Goal: Information Seeking & Learning: Find specific fact

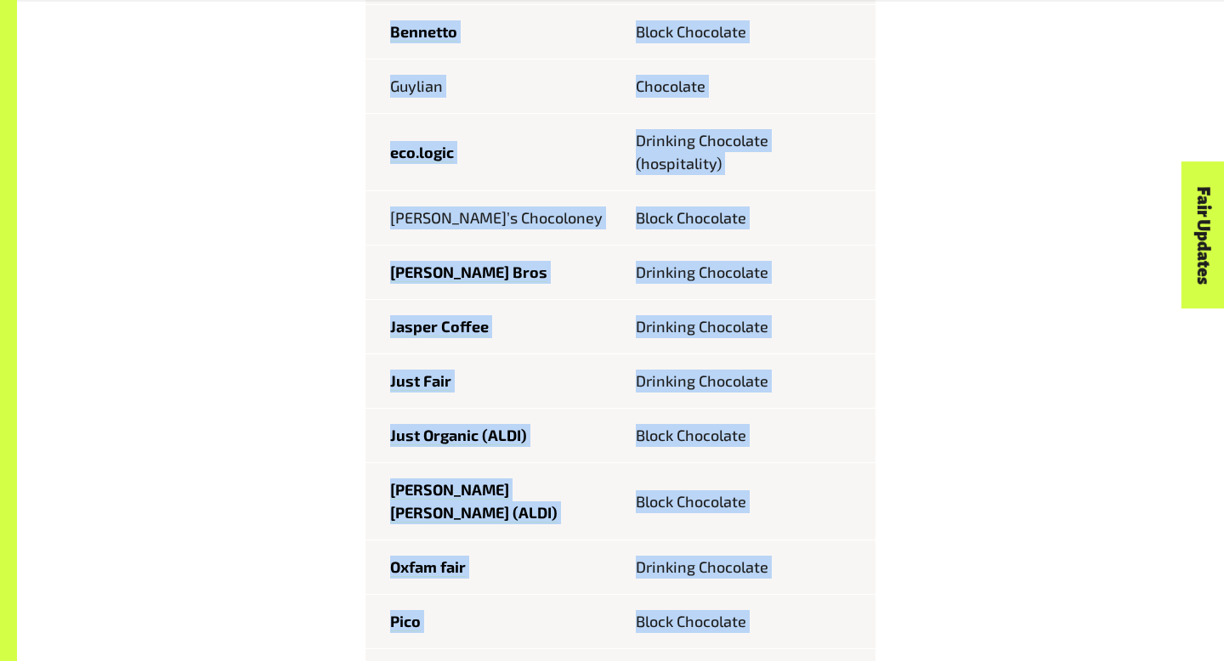
scroll to position [1047, 0]
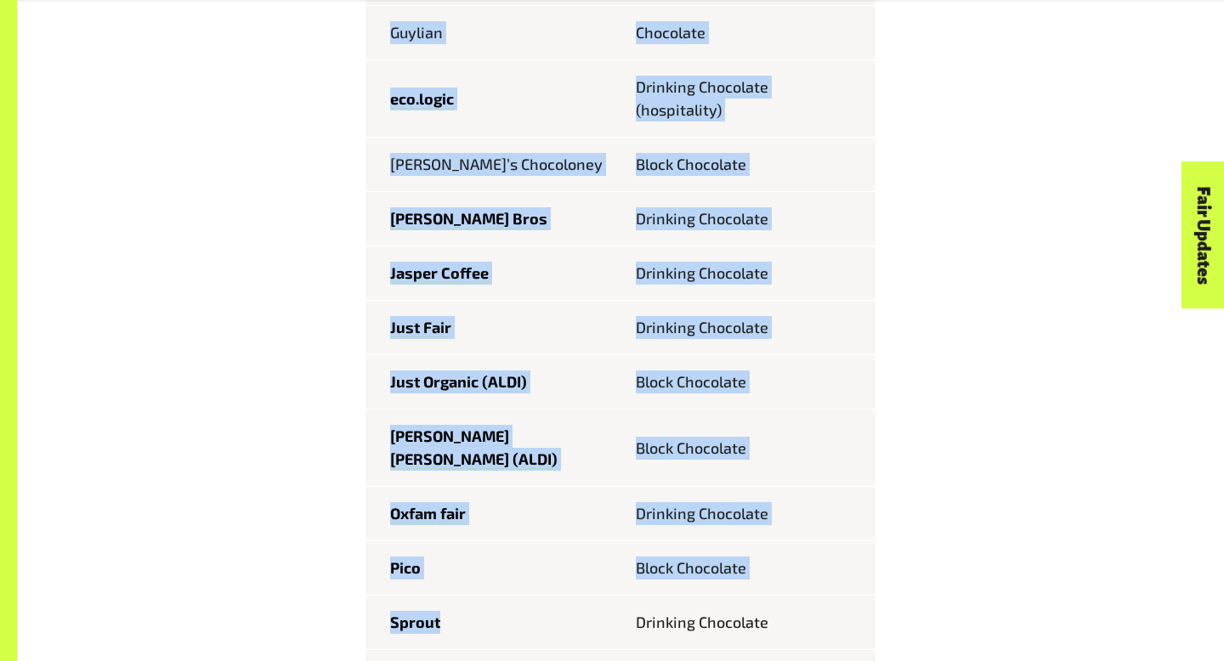
drag, startPoint x: 386, startPoint y: 204, endPoint x: 508, endPoint y: 593, distance: 407.1
type textarea "**********"
click at [508, 593] on tbody "Feastables Chocolate Bar Bennetto Block Chocolate Guylian Chocolate eco.logic D…" at bounding box center [621, 339] width 510 height 885
click at [526, 542] on td "Pico" at bounding box center [493, 569] width 255 height 54
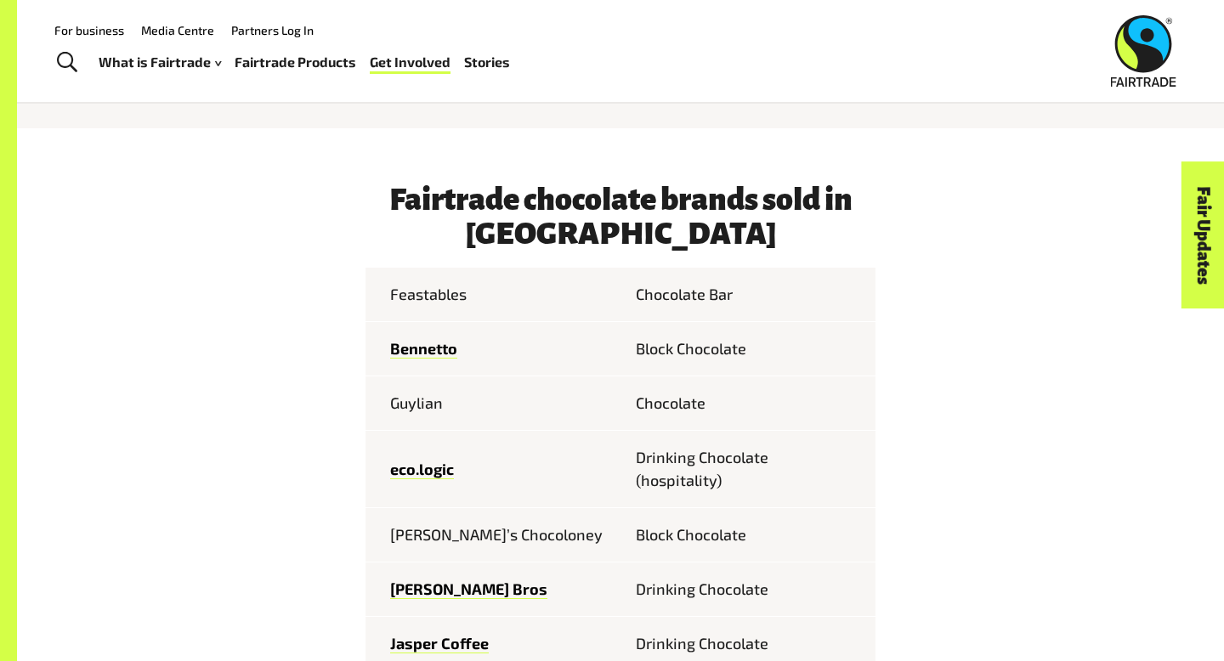
scroll to position [628, 0]
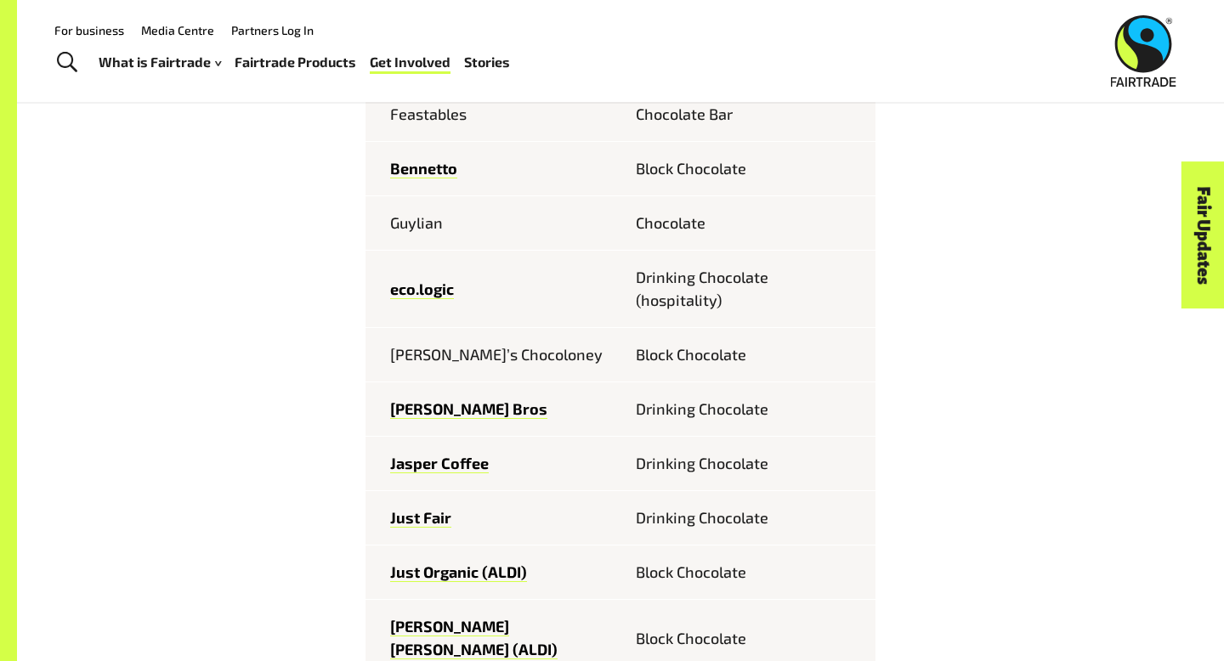
scroll to position [256116, 0]
drag, startPoint x: 388, startPoint y: 167, endPoint x: 460, endPoint y: 167, distance: 72.3
type textarea "********"
click at [460, 167] on td "Bennetto" at bounding box center [493, 169] width 255 height 54
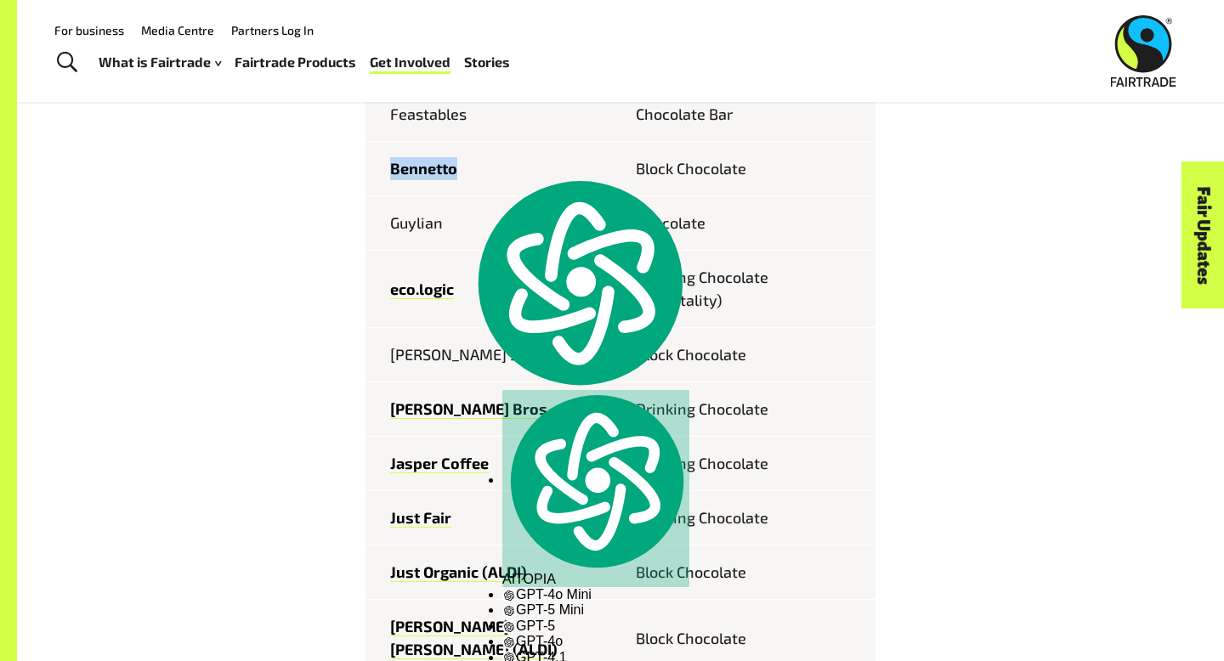
copy link "Bennetto"
drag, startPoint x: 389, startPoint y: 222, endPoint x: 444, endPoint y: 222, distance: 55.3
click at [444, 222] on td "Guylian" at bounding box center [493, 223] width 255 height 54
copy td "Guylian"
drag, startPoint x: 392, startPoint y: 354, endPoint x: 519, endPoint y: 349, distance: 126.8
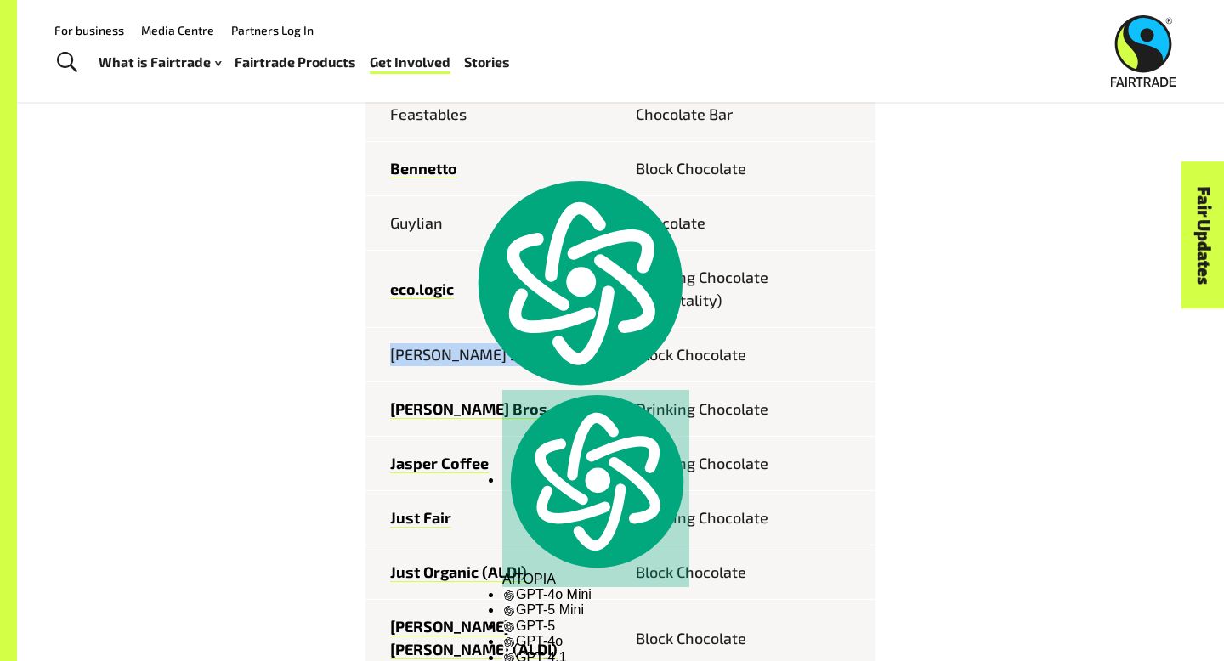
click at [519, 349] on td "[PERSON_NAME]’s Chocoloney" at bounding box center [493, 355] width 255 height 54
copy td "[PERSON_NAME]’s Chocoloney"
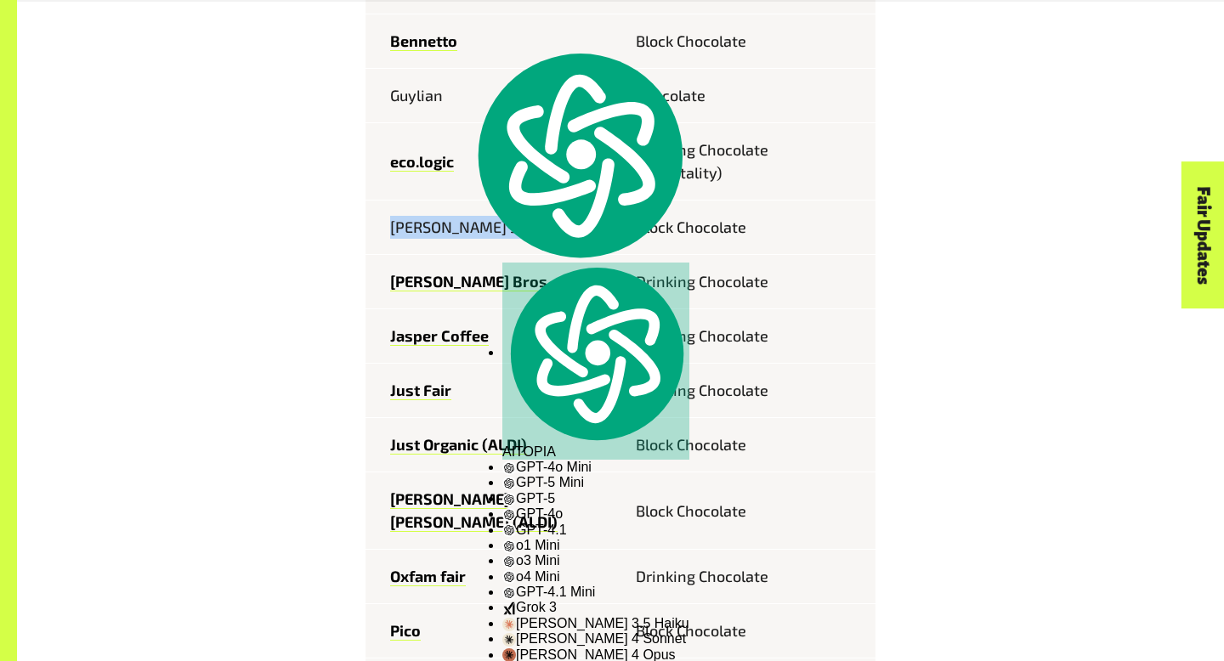
scroll to position [986, 0]
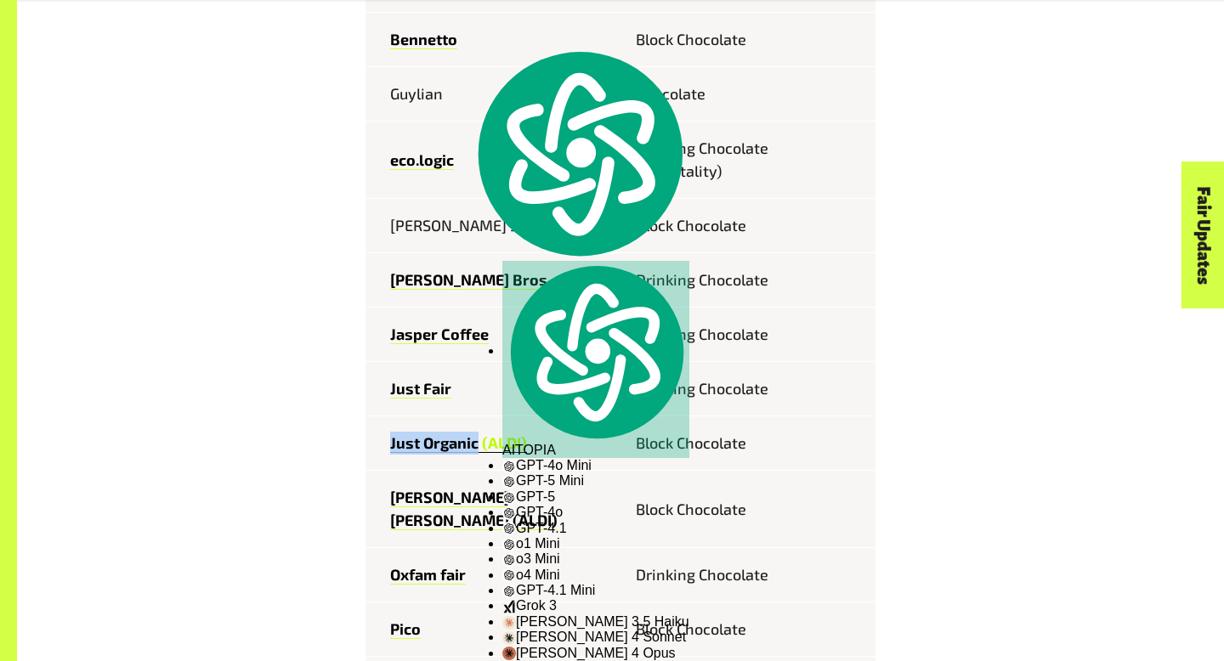
drag, startPoint x: 389, startPoint y: 443, endPoint x: 477, endPoint y: 442, distance: 87.6
click at [477, 442] on td "Just Organic (ALDI)" at bounding box center [493, 444] width 255 height 54
copy link "Just Organic"
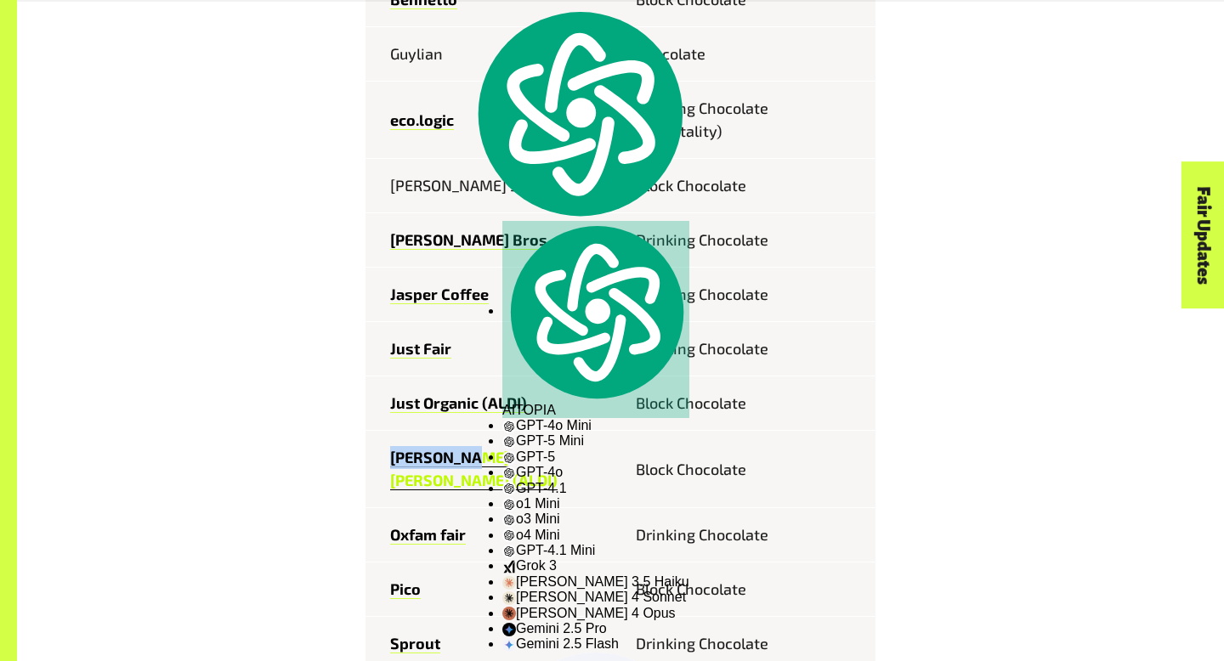
drag, startPoint x: 388, startPoint y: 457, endPoint x: 473, endPoint y: 457, distance: 85.0
click at [473, 457] on td "[PERSON_NAME] [PERSON_NAME] (ALDI)" at bounding box center [493, 469] width 255 height 77
copy link "[PERSON_NAME] [PERSON_NAME]"
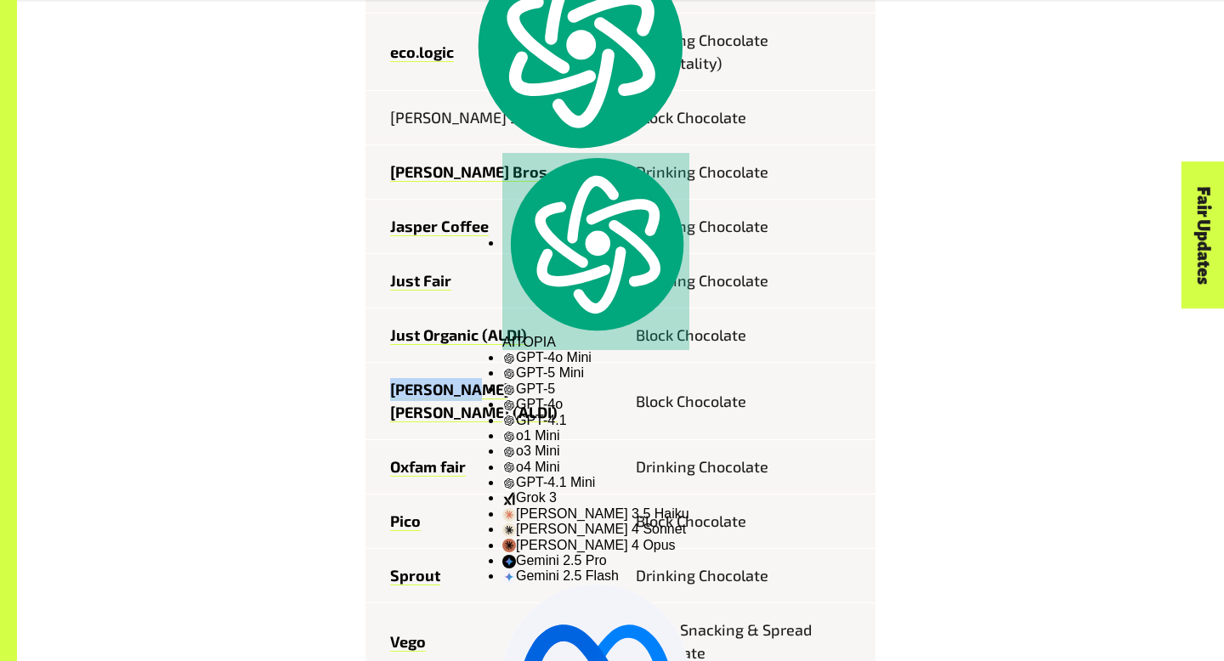
scroll to position [1103, 0]
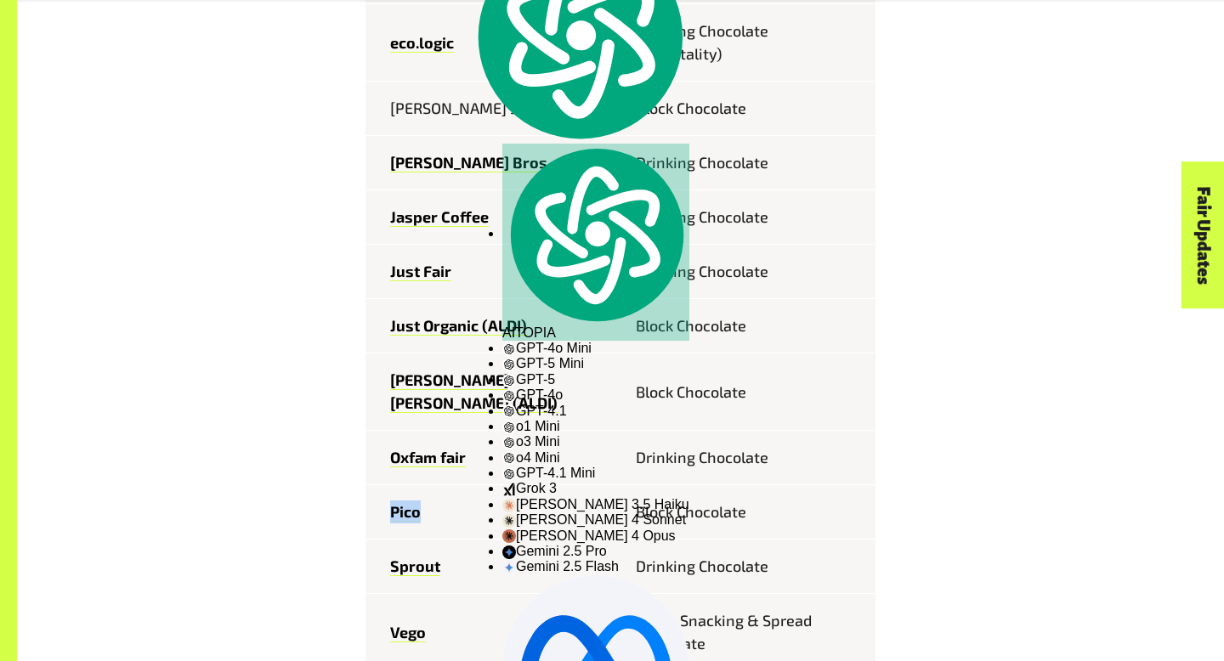
drag, startPoint x: 386, startPoint y: 487, endPoint x: 426, endPoint y: 487, distance: 40.0
click at [426, 487] on td "Pico" at bounding box center [493, 512] width 255 height 54
copy link "Pico"
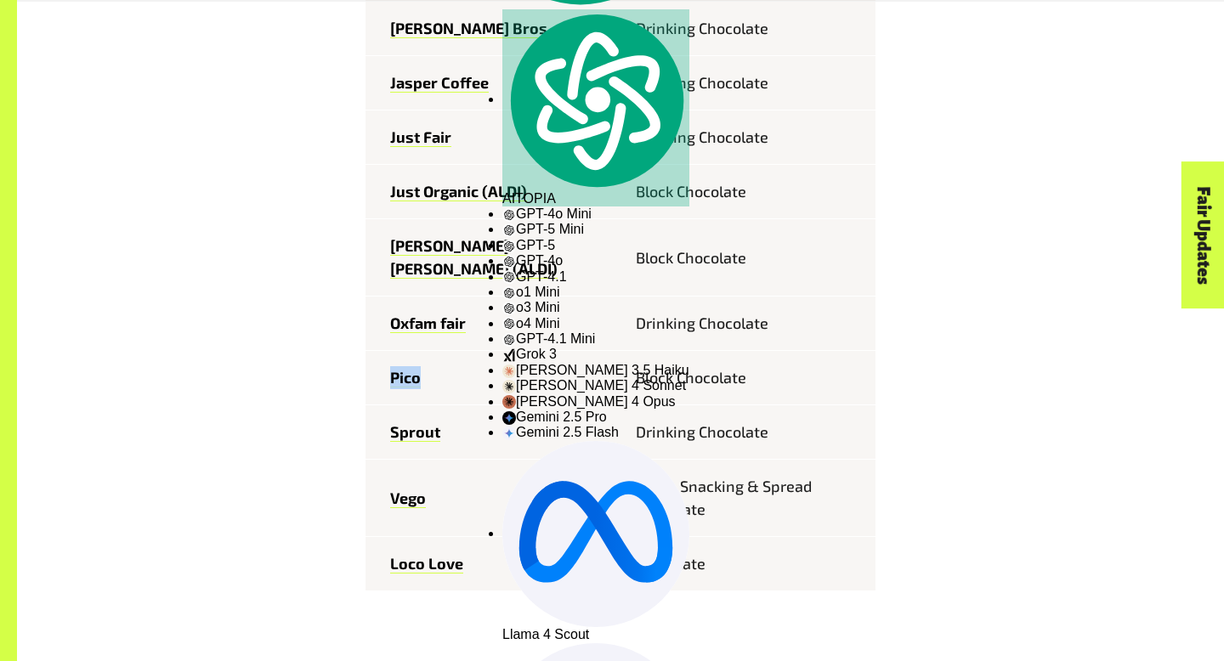
scroll to position [1239, 0]
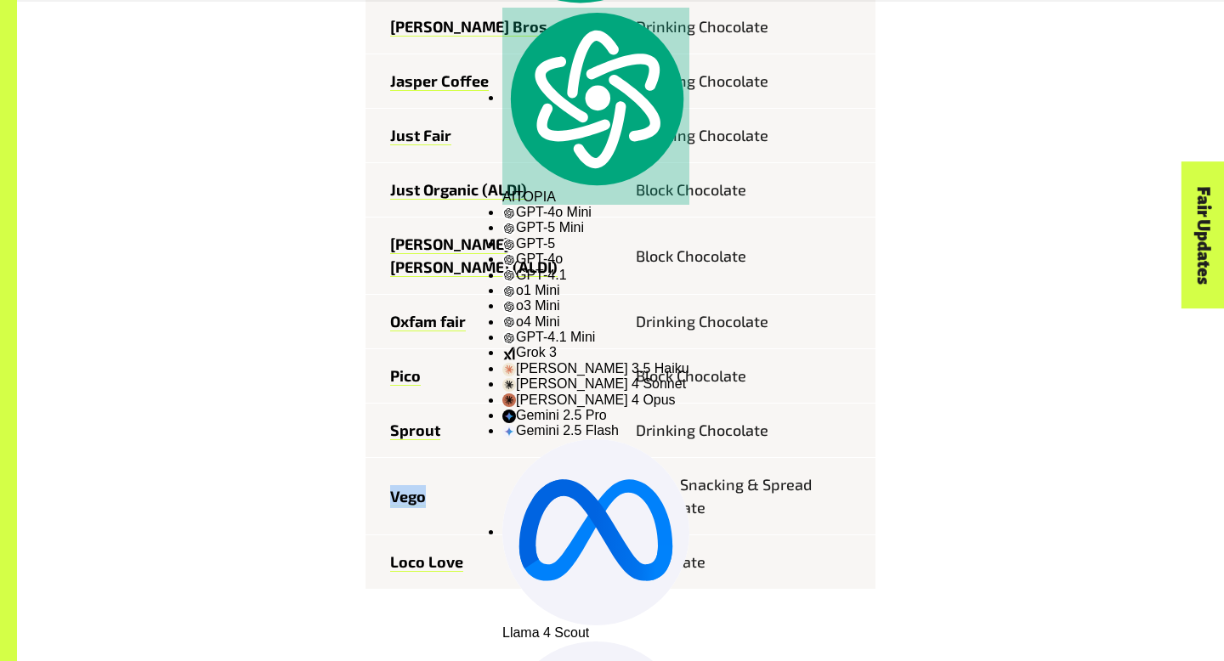
drag, startPoint x: 388, startPoint y: 470, endPoint x: 443, endPoint y: 470, distance: 55.3
click at [443, 470] on td "Vego" at bounding box center [493, 496] width 255 height 77
copy link "Vego"
drag, startPoint x: 386, startPoint y: 534, endPoint x: 467, endPoint y: 534, distance: 80.8
click at [467, 536] on td "Loco Love" at bounding box center [493, 563] width 255 height 54
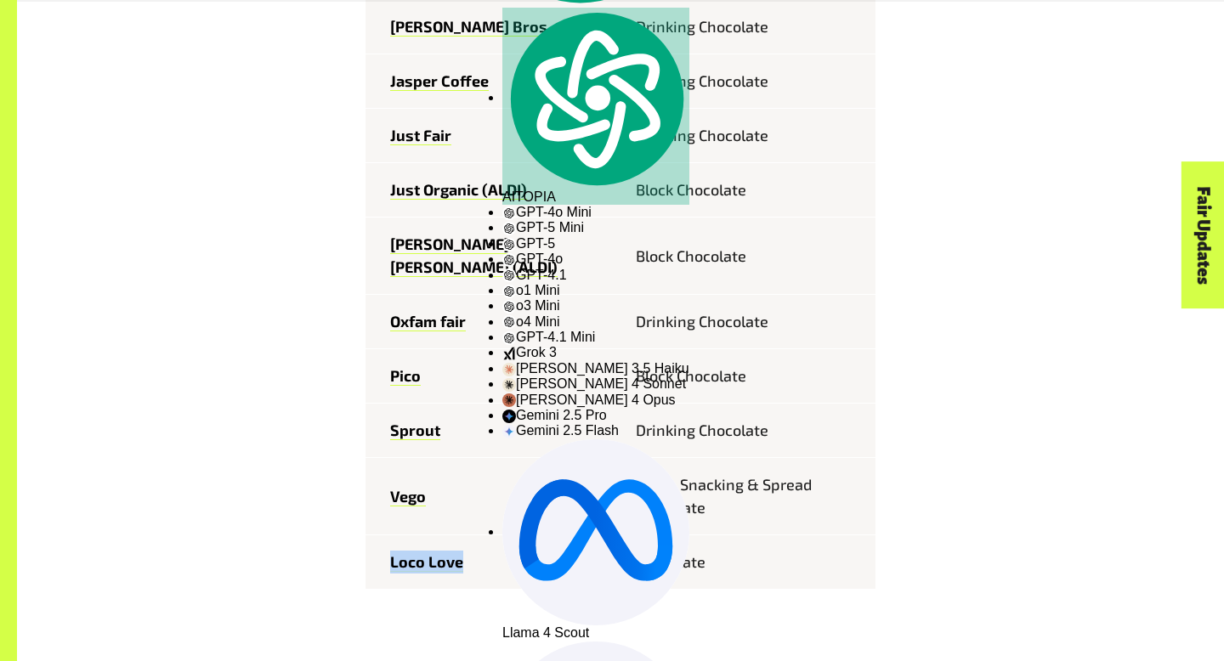
copy link "Loco Love"
